Goal: Task Accomplishment & Management: Complete application form

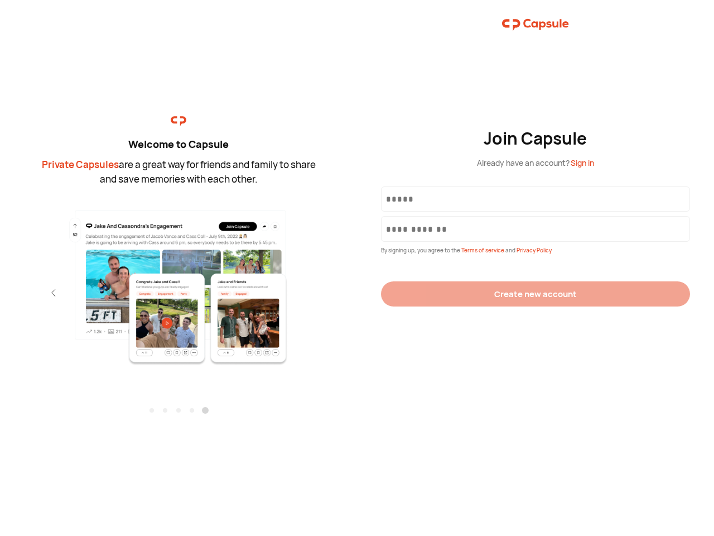
click at [357, 268] on div "Join Capsule Already have an account? Sign in By signing up, you agree to the T…" at bounding box center [535, 268] width 357 height 536
click at [179, 283] on img at bounding box center [179, 286] width 244 height 157
click at [0, 292] on div "Welcome to Capsule Private Capsules are a great way for friends and family to s…" at bounding box center [178, 268] width 357 height 536
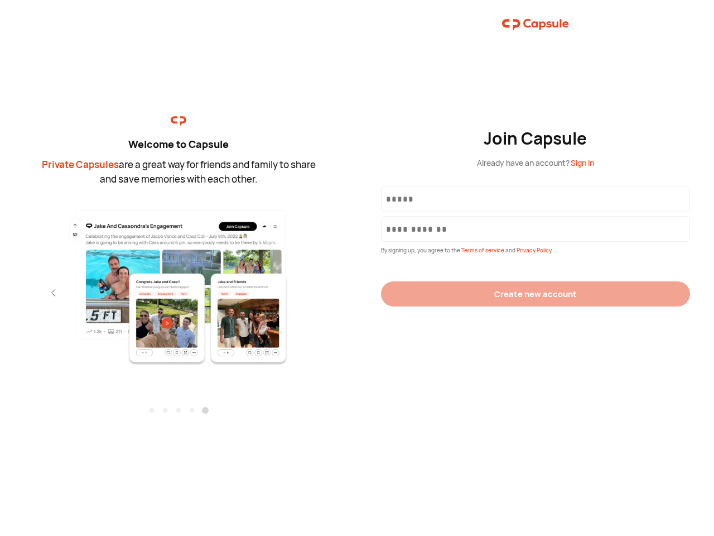
click at [0, 292] on div "Welcome to Capsule Private Capsules are a great way for friends and family to s…" at bounding box center [178, 268] width 357 height 536
click at [33, 292] on div "Welcome to Capsule Private Capsules are a great way for friends and family to s…" at bounding box center [178, 268] width 357 height 536
